Goal: Register for event/course

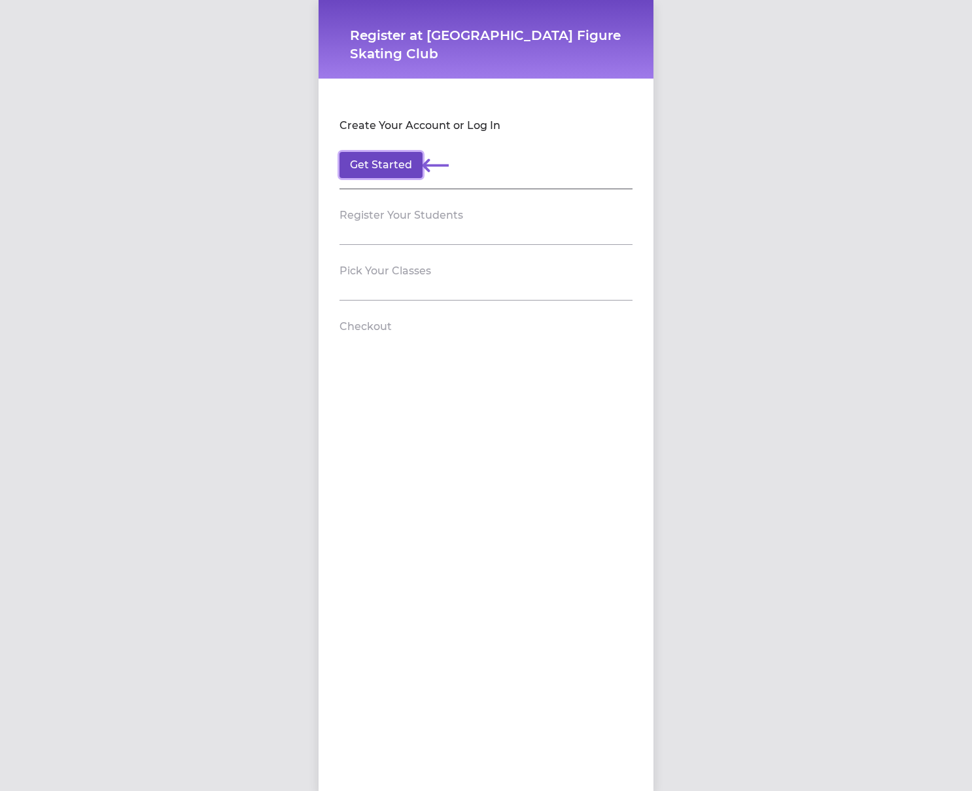
click at [399, 175] on button "Get Started" at bounding box center [381, 165] width 83 height 26
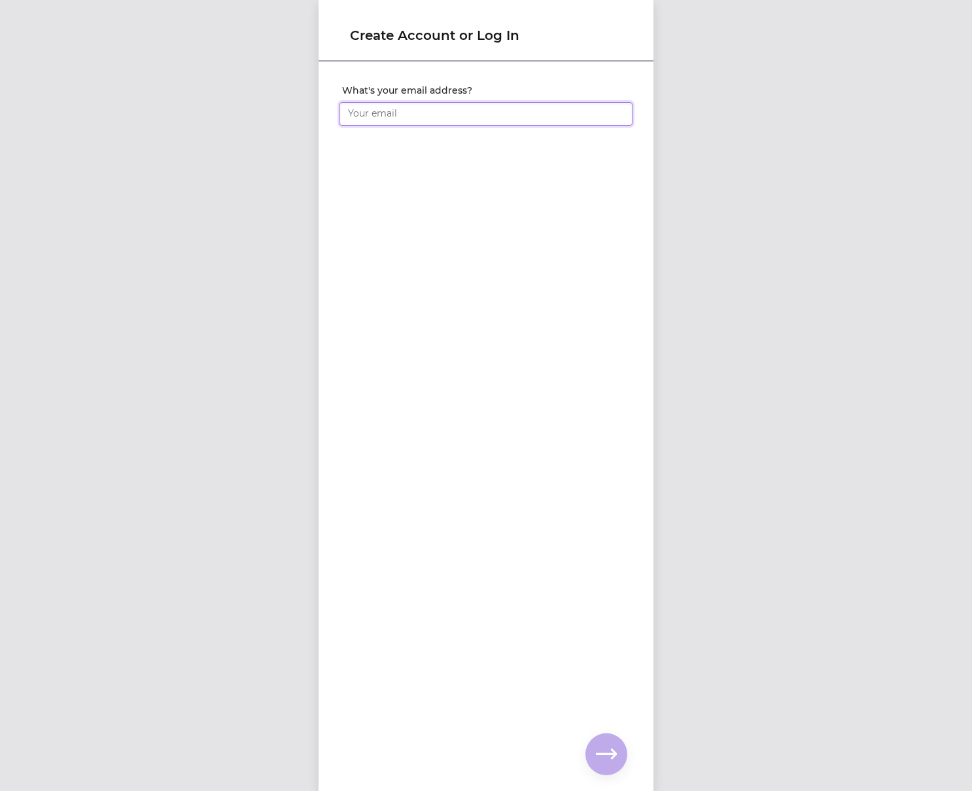
type input "[EMAIL_ADDRESS][DOMAIN_NAME]"
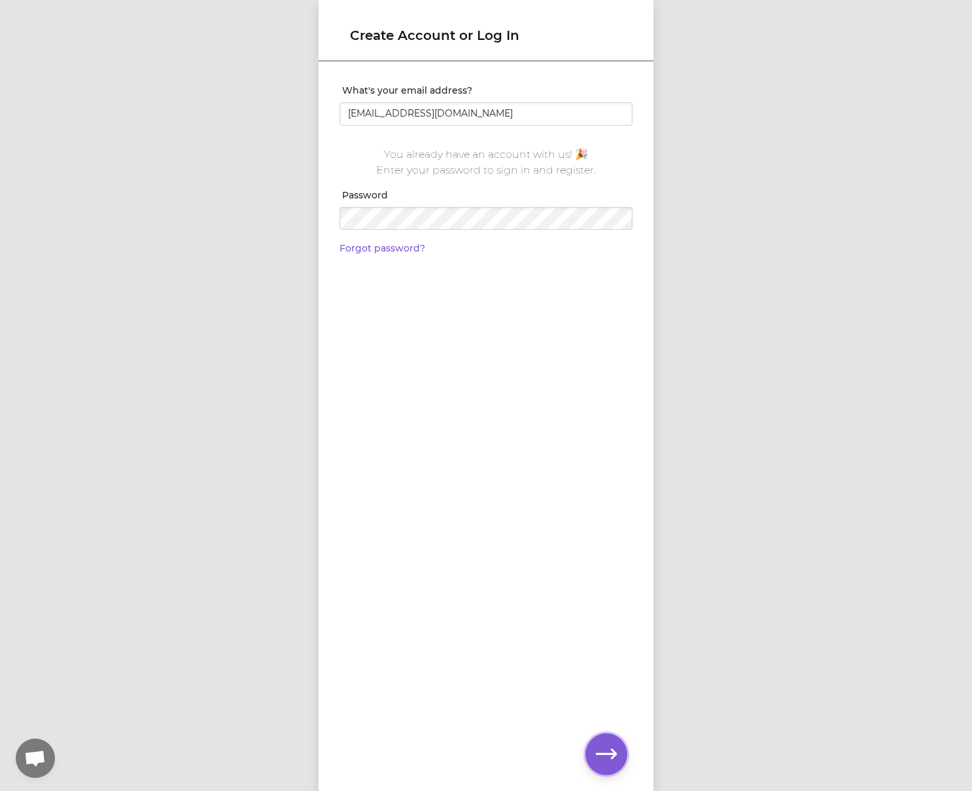
click at [605, 754] on icon "button" at bounding box center [606, 753] width 21 height 21
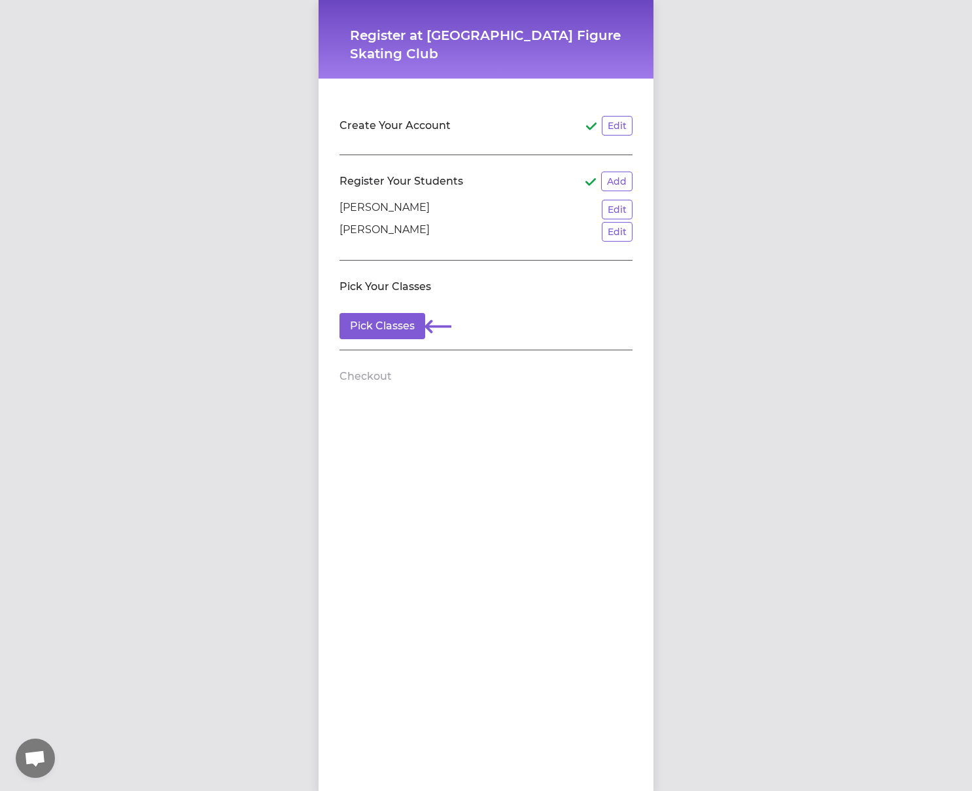
click at [430, 210] on p "[PERSON_NAME]" at bounding box center [385, 210] width 90 height 20
click at [374, 319] on button "Pick Classes" at bounding box center [383, 326] width 86 height 26
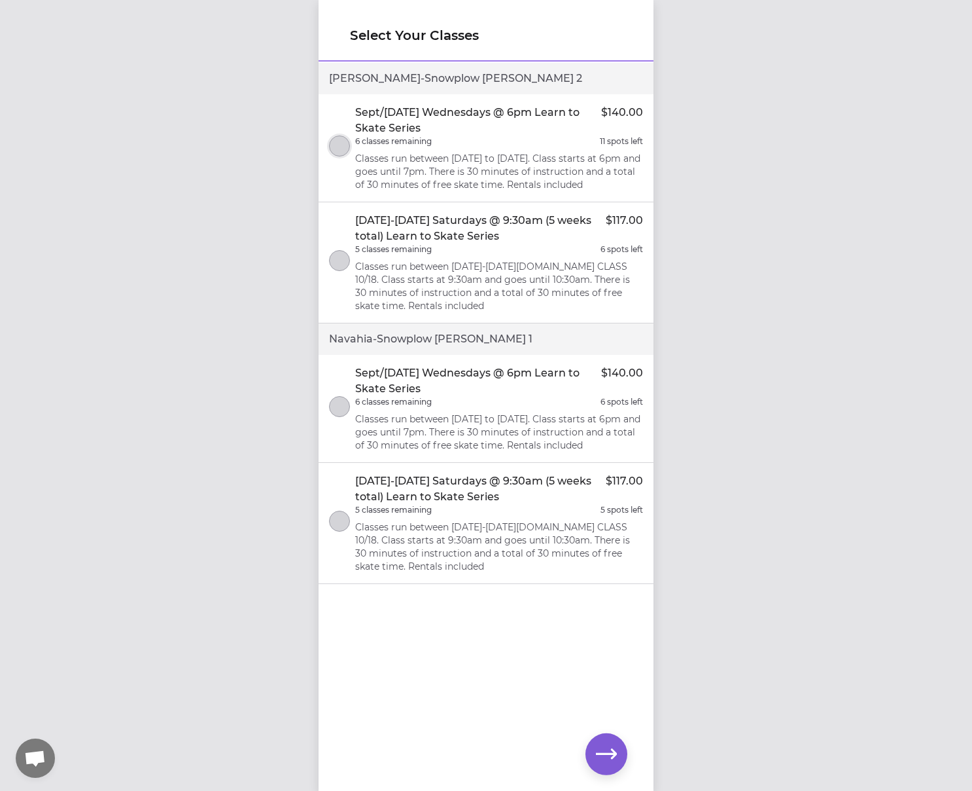
click at [346, 152] on button "select class" at bounding box center [339, 145] width 21 height 21
click at [342, 412] on button "select class" at bounding box center [339, 406] width 21 height 21
click at [614, 751] on icon "button" at bounding box center [606, 754] width 21 height 10
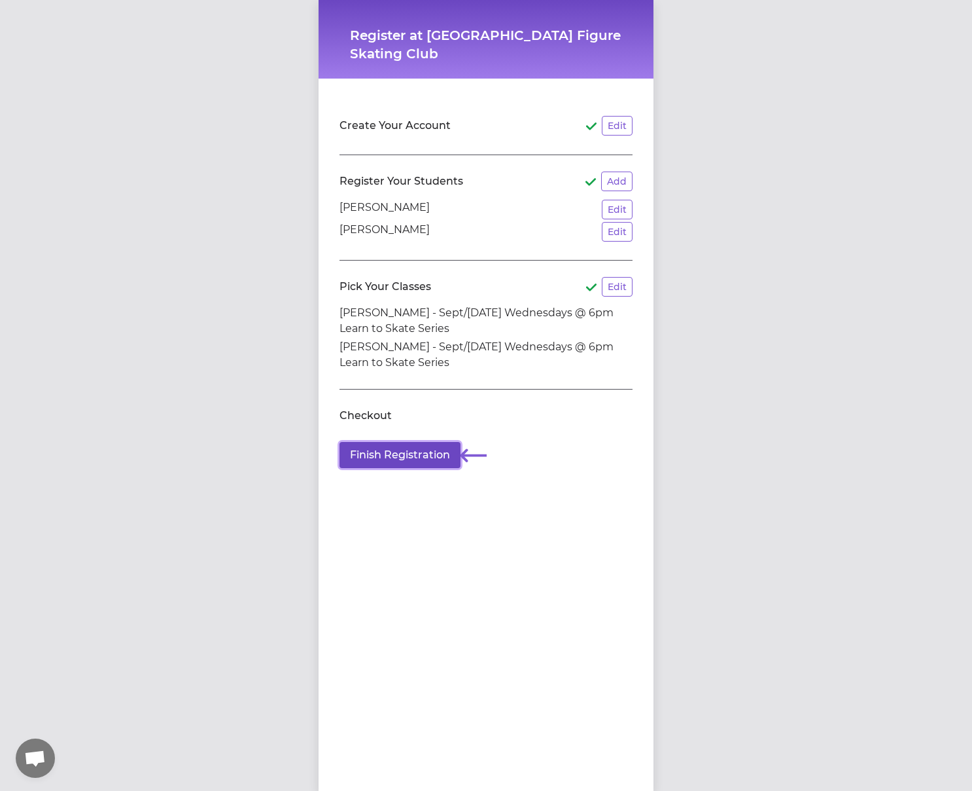
click at [386, 457] on button "Finish Registration" at bounding box center [400, 455] width 121 height 26
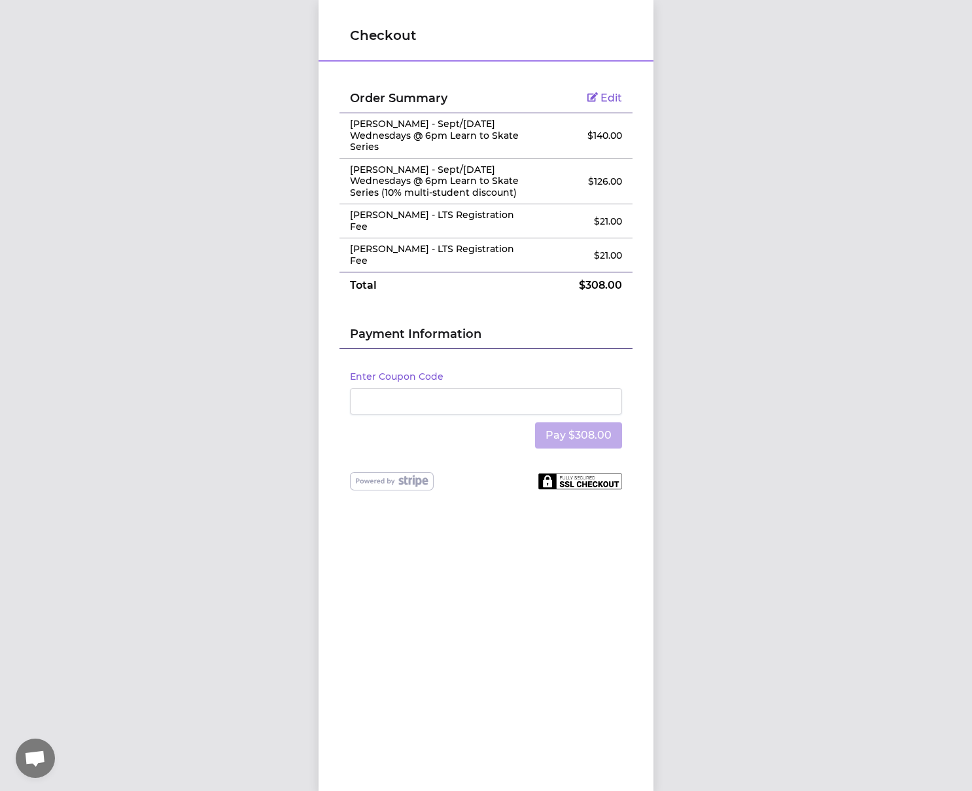
click at [502, 455] on div "Pay $308.00" at bounding box center [486, 435] width 272 height 42
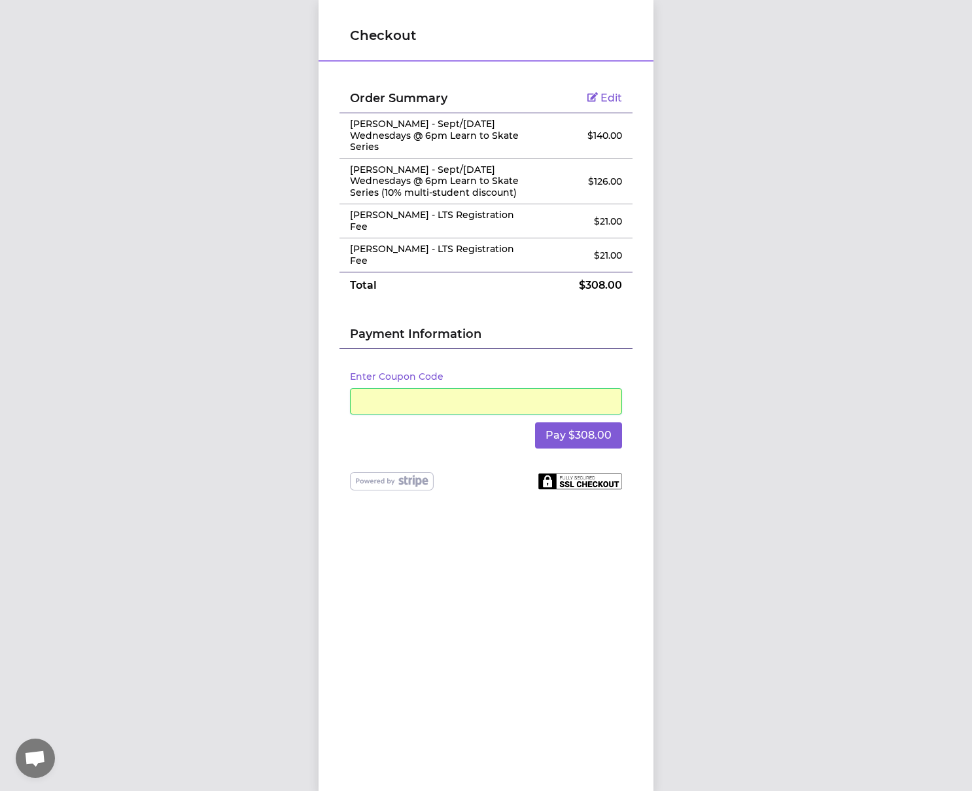
click at [728, 479] on div "Checkout Order Summary Edit [PERSON_NAME] - Sept/[DATE] Wednesdays @ 6pm Learn …" at bounding box center [486, 395] width 972 height 791
click at [573, 448] on button "Pay $308.00" at bounding box center [578, 435] width 87 height 26
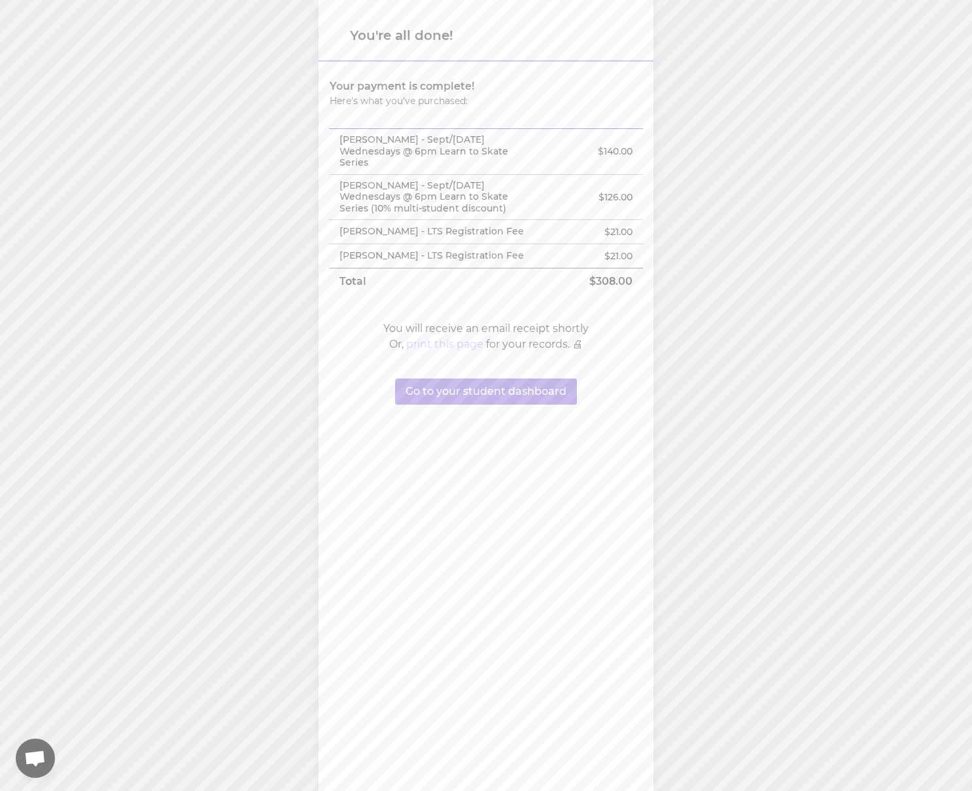
click at [434, 352] on button "print this page" at bounding box center [444, 344] width 77 height 16
